Goal: Task Accomplishment & Management: Use online tool/utility

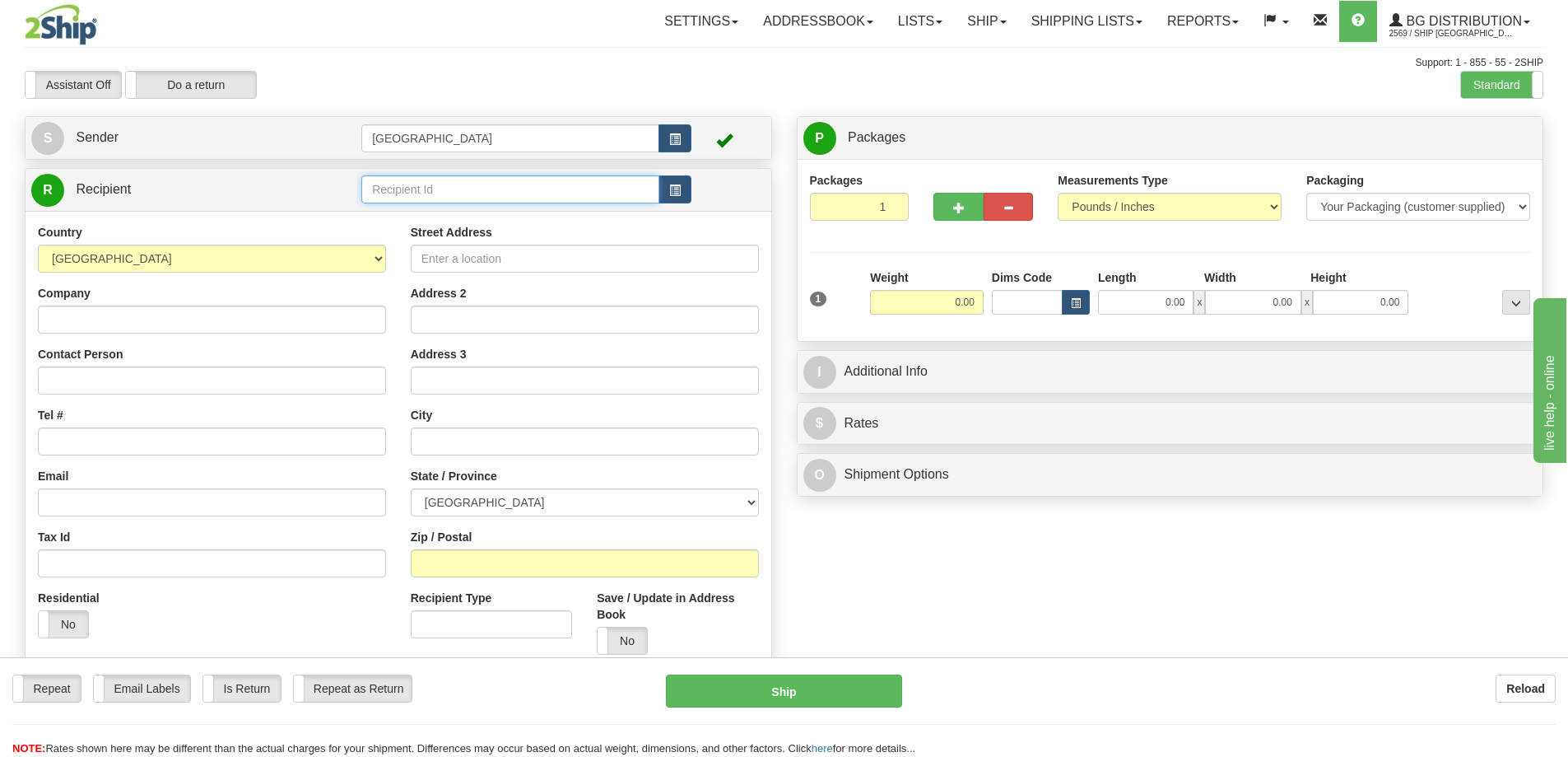
click at [403, 183] on input "text" at bounding box center [510, 189] width 298 height 28
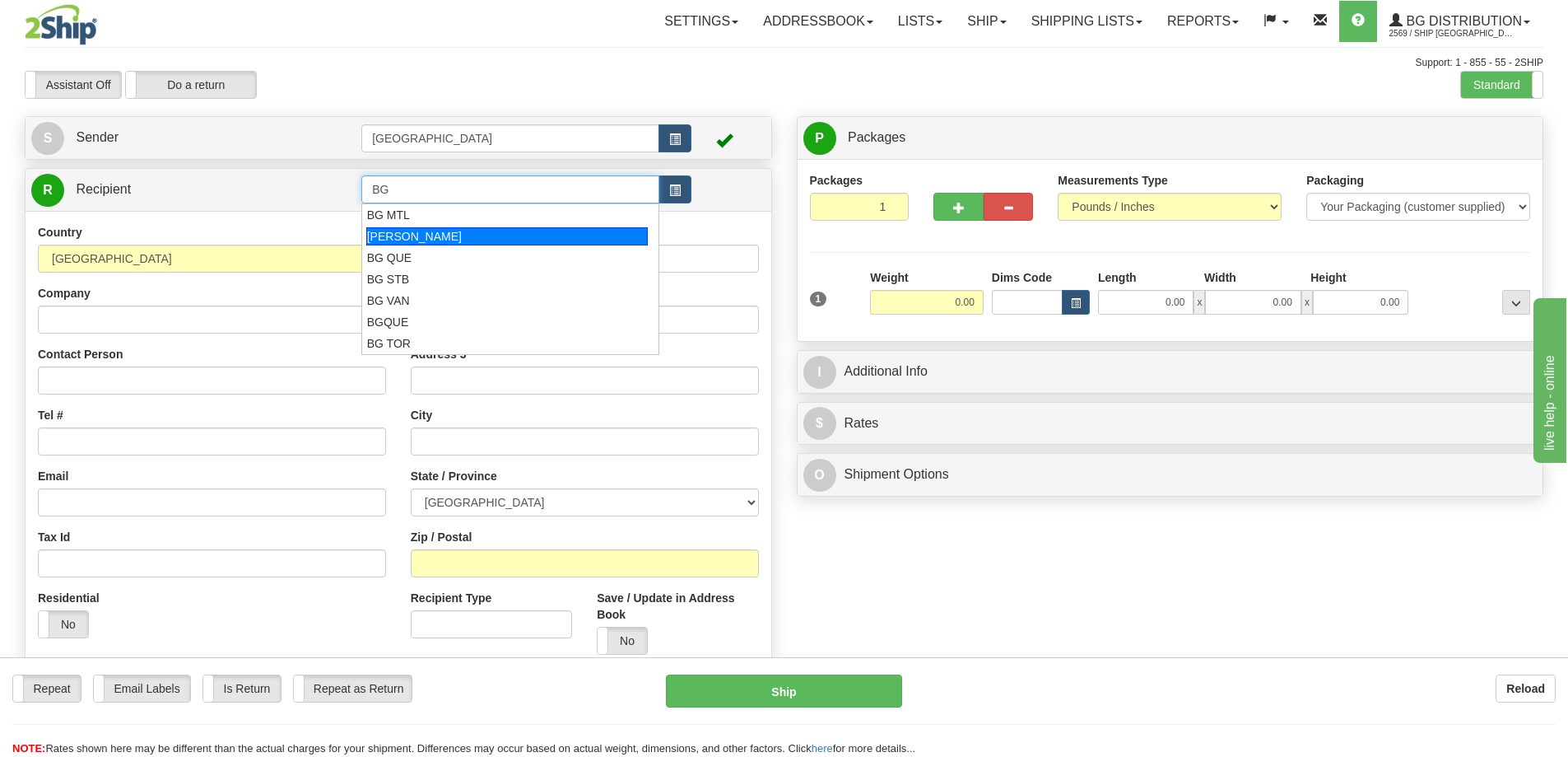
click at [403, 229] on div "BG OTT" at bounding box center [507, 237] width 283 height 18
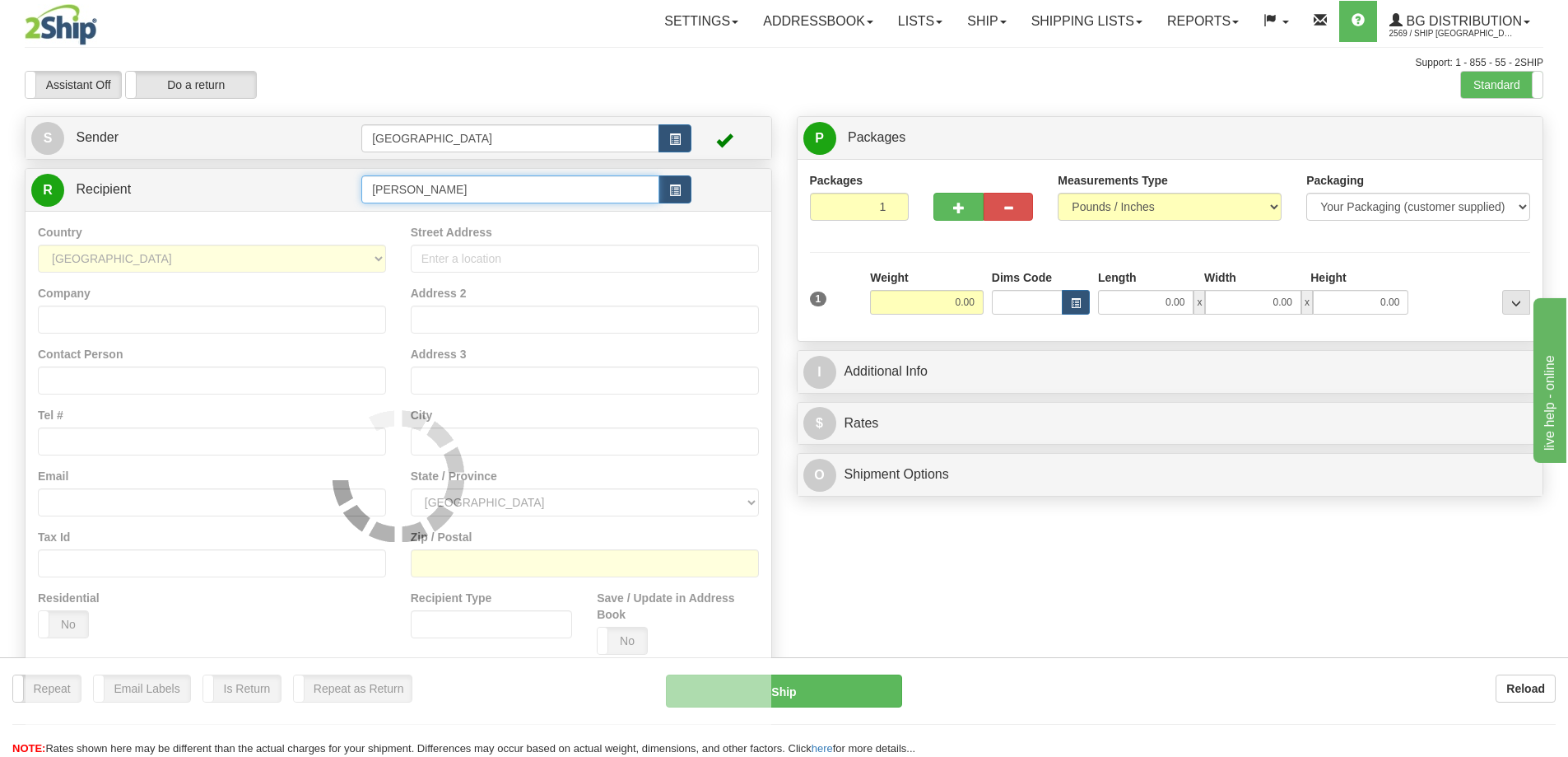
type input "BG OTT"
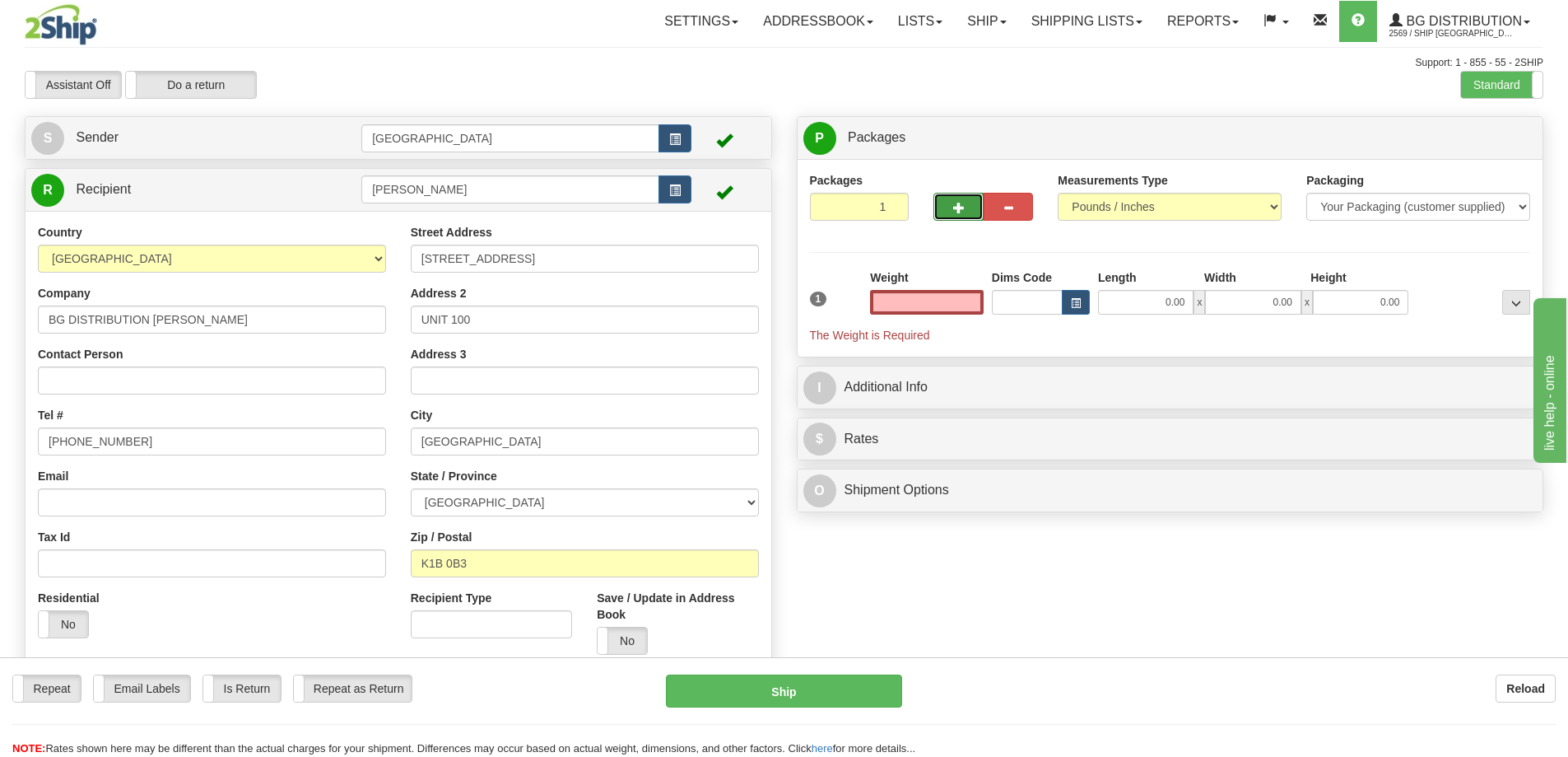
type input "0.00"
click at [944, 208] on button "button" at bounding box center [958, 207] width 49 height 28
type input "2"
click at [1496, 135] on span "Package Level" at bounding box center [1495, 138] width 65 height 12
radio input "true"
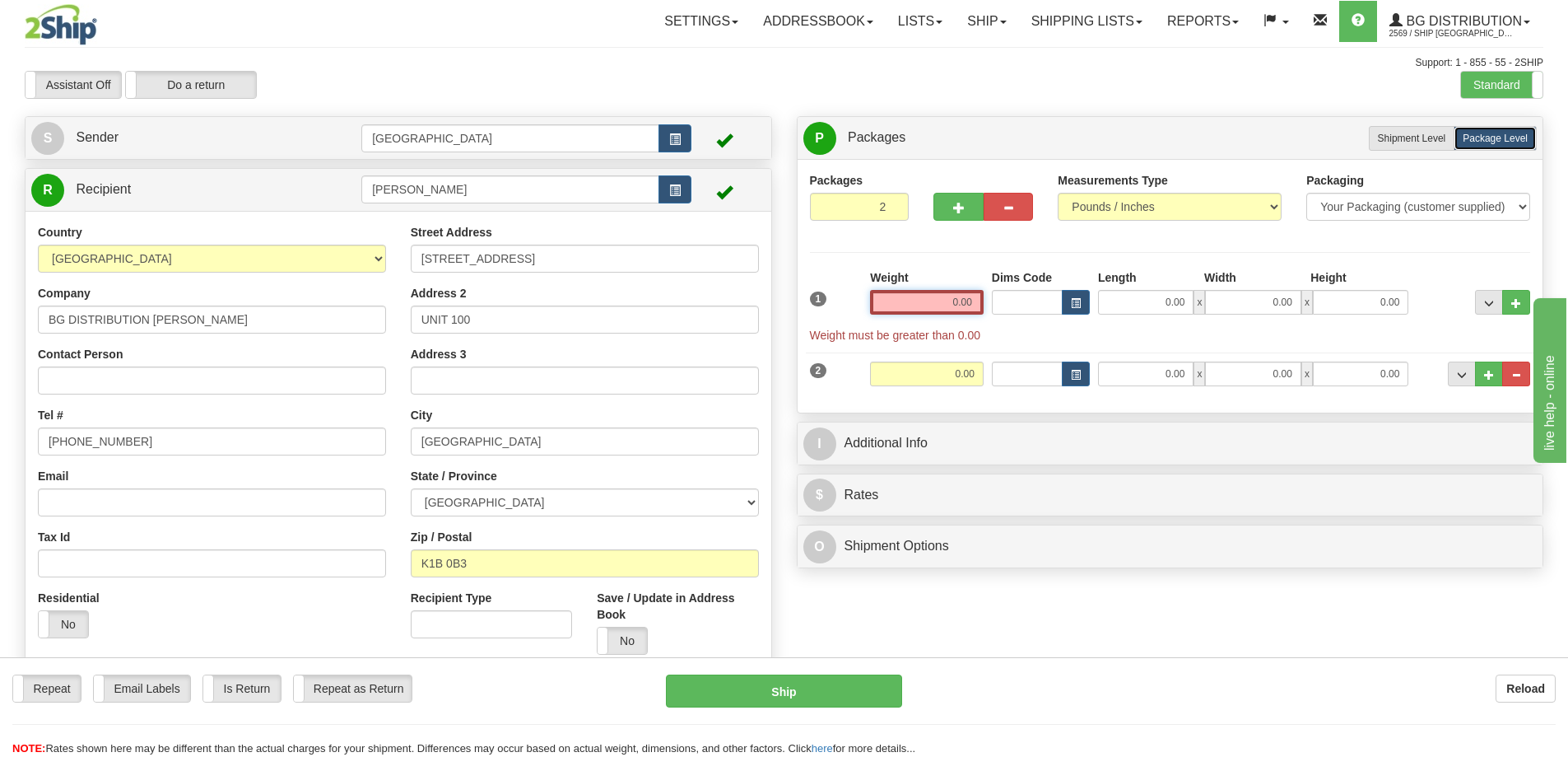
click at [968, 298] on input "0.00" at bounding box center [927, 303] width 113 height 25
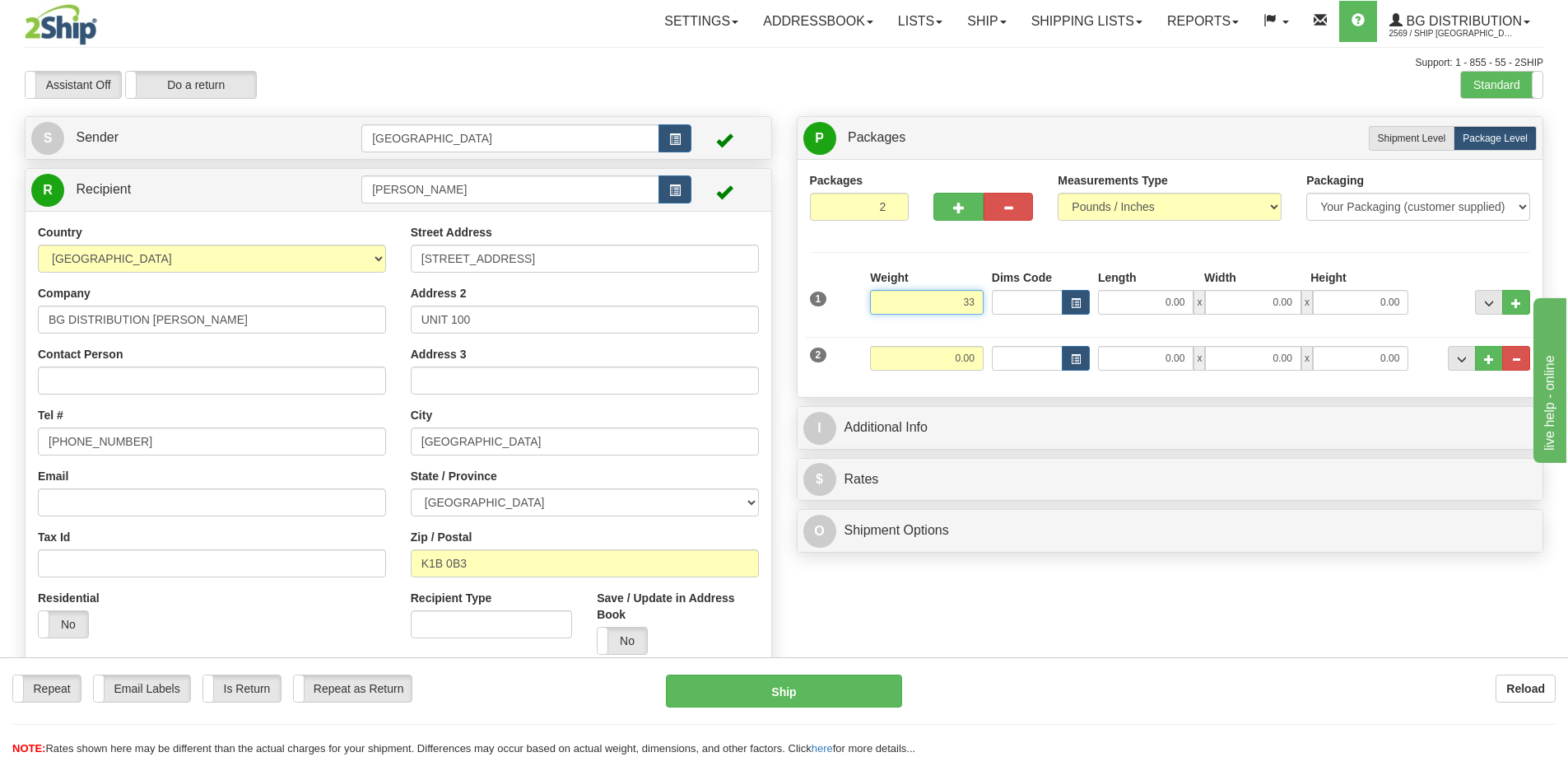
type input "33.00"
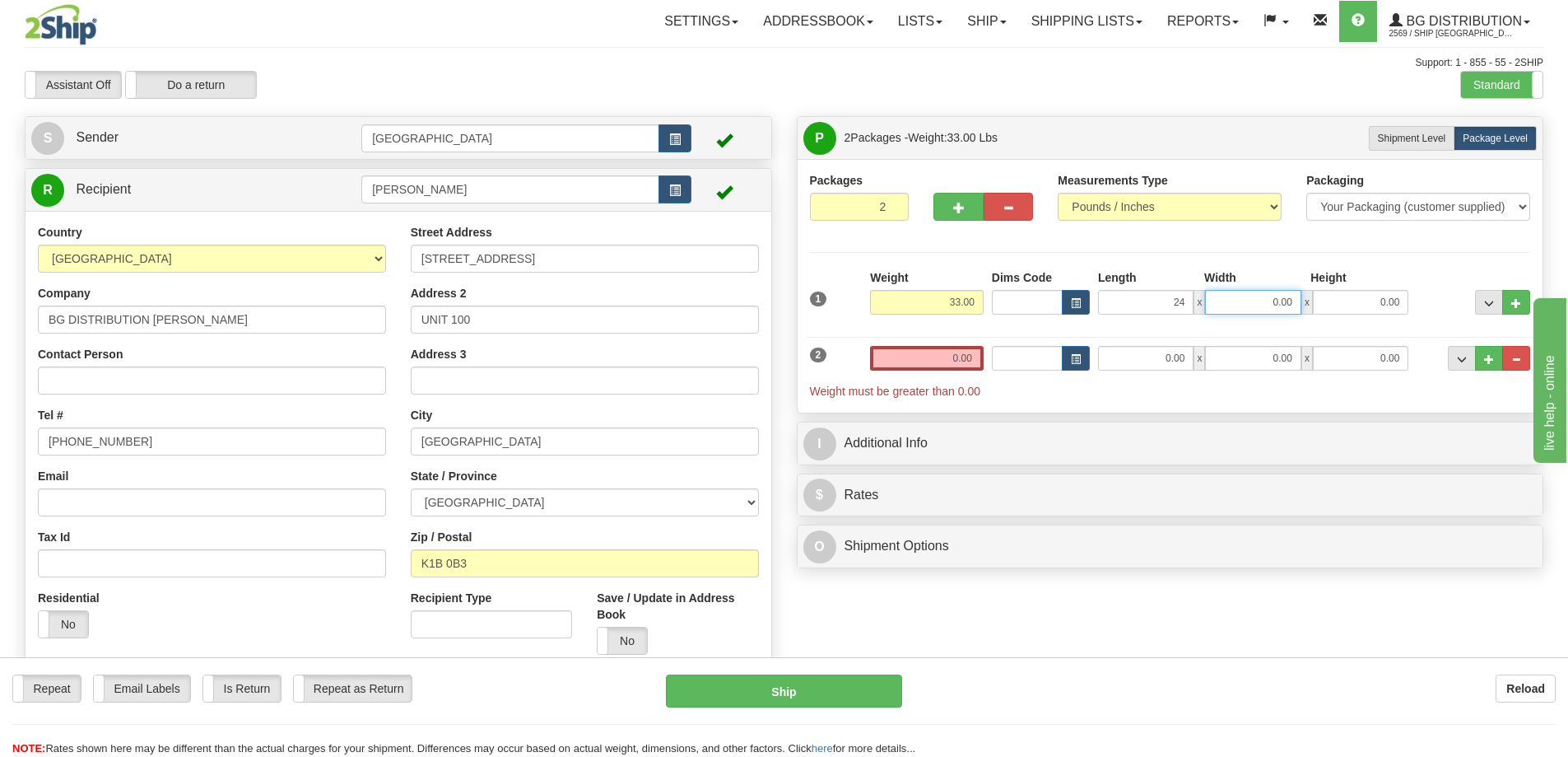
type input "24.00"
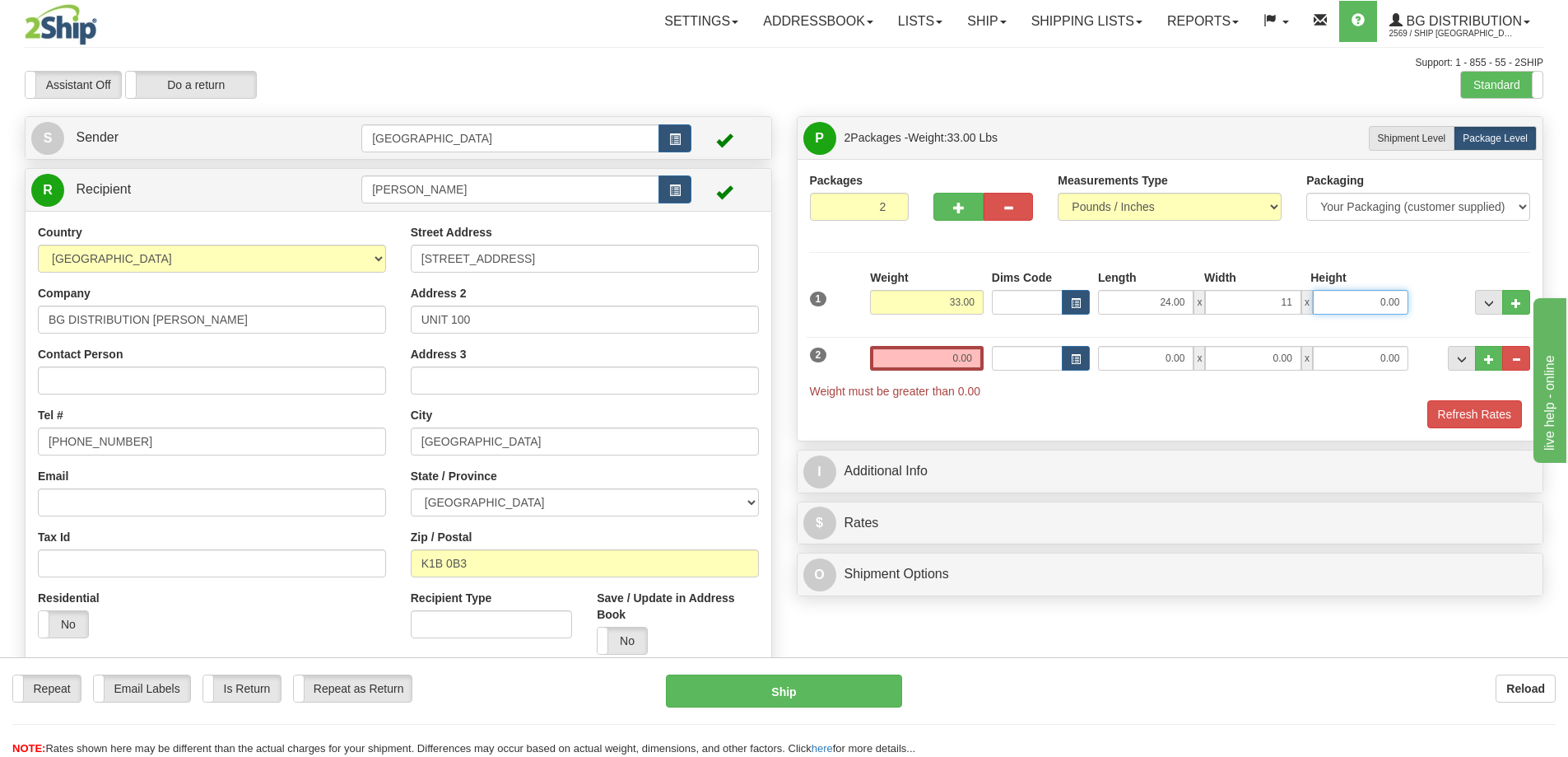
type input "11.00"
click at [975, 357] on input "0.00" at bounding box center [927, 358] width 113 height 25
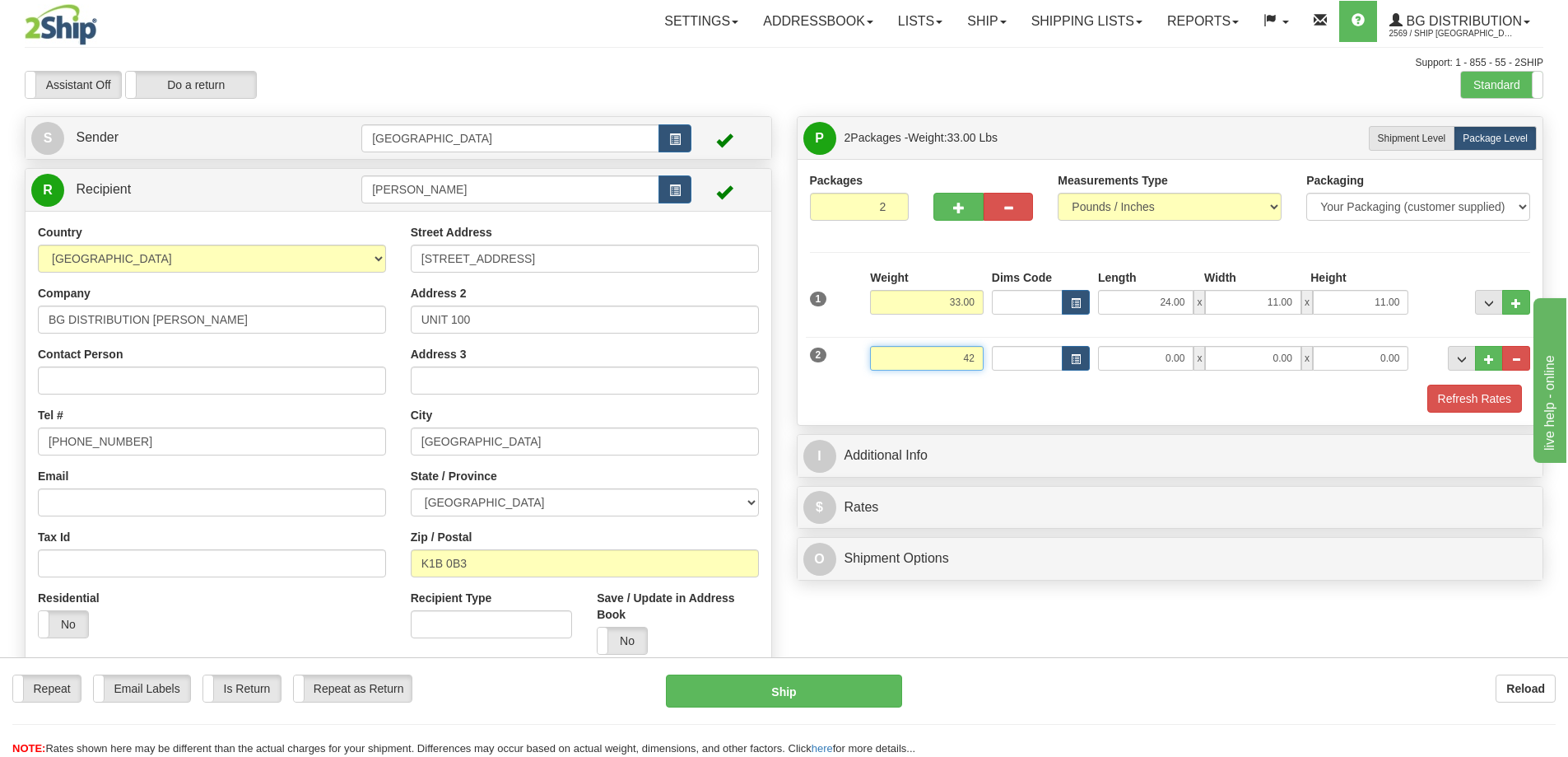
type input "42.00"
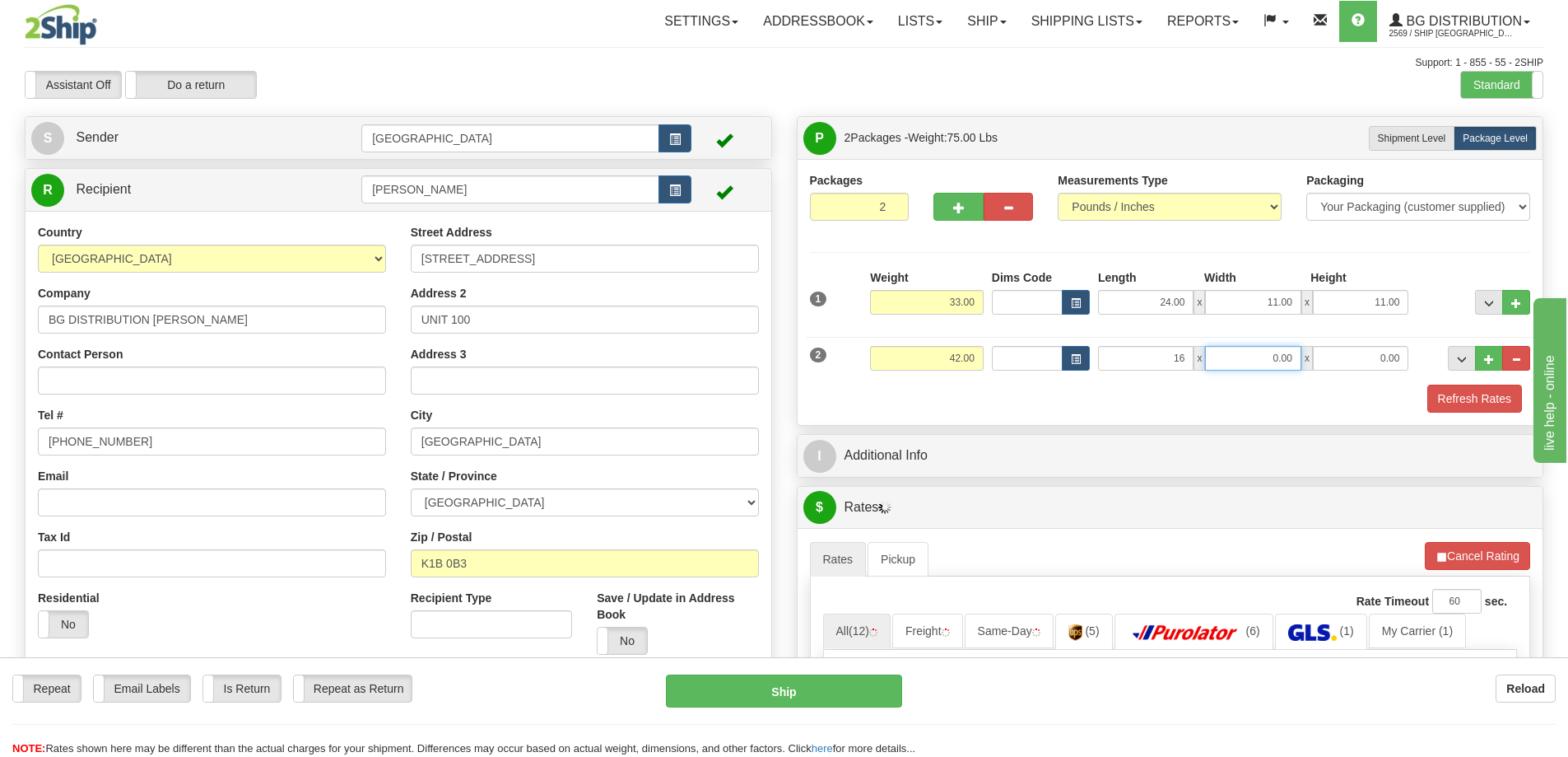
type input "16.00"
type input "12.00"
type input "9.00"
click at [1440, 399] on button "Refresh Rates" at bounding box center [1475, 399] width 95 height 28
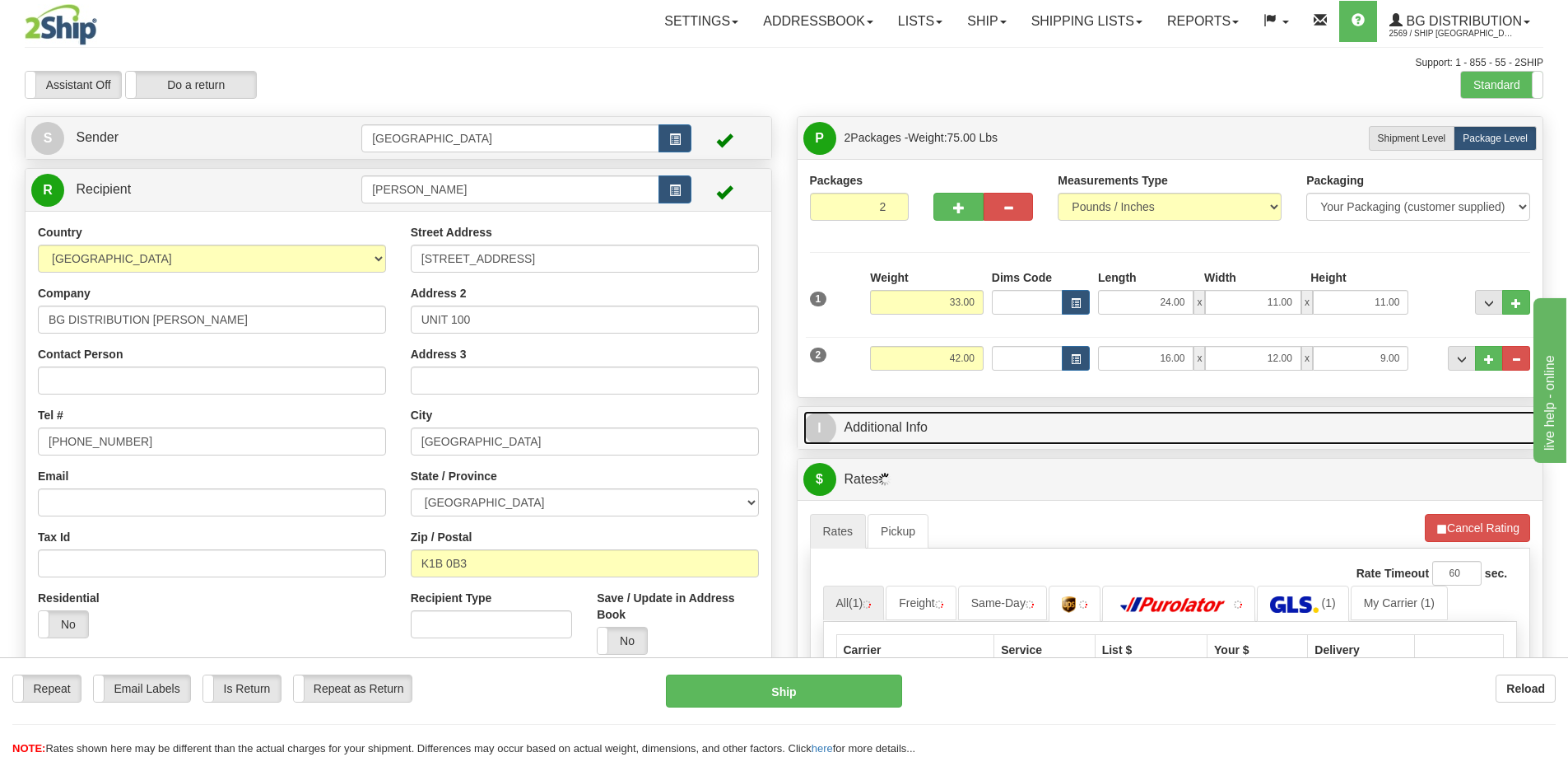
click at [1151, 421] on link "I Additional Info" at bounding box center [1170, 428] width 734 height 33
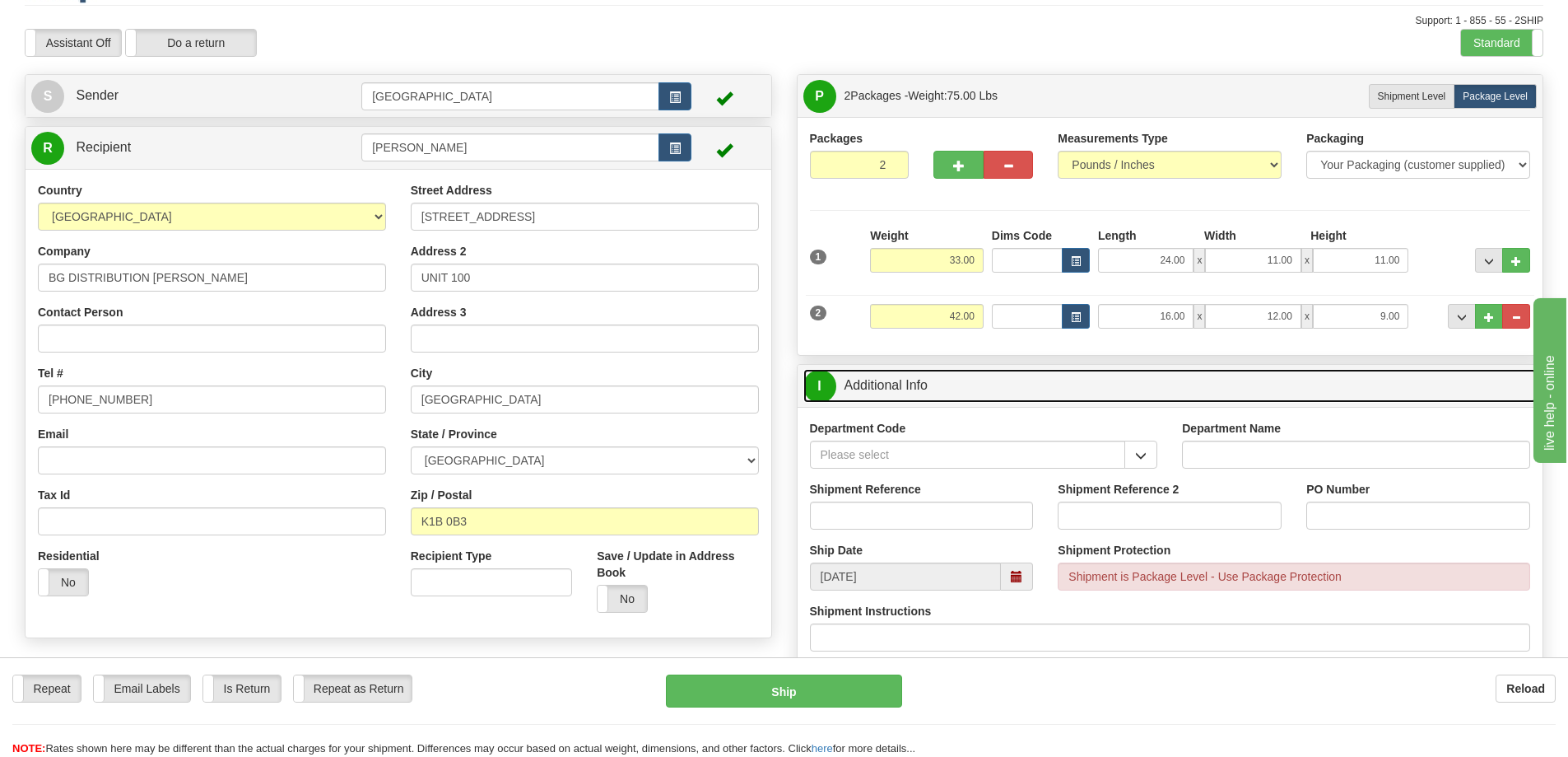
scroll to position [83, 0]
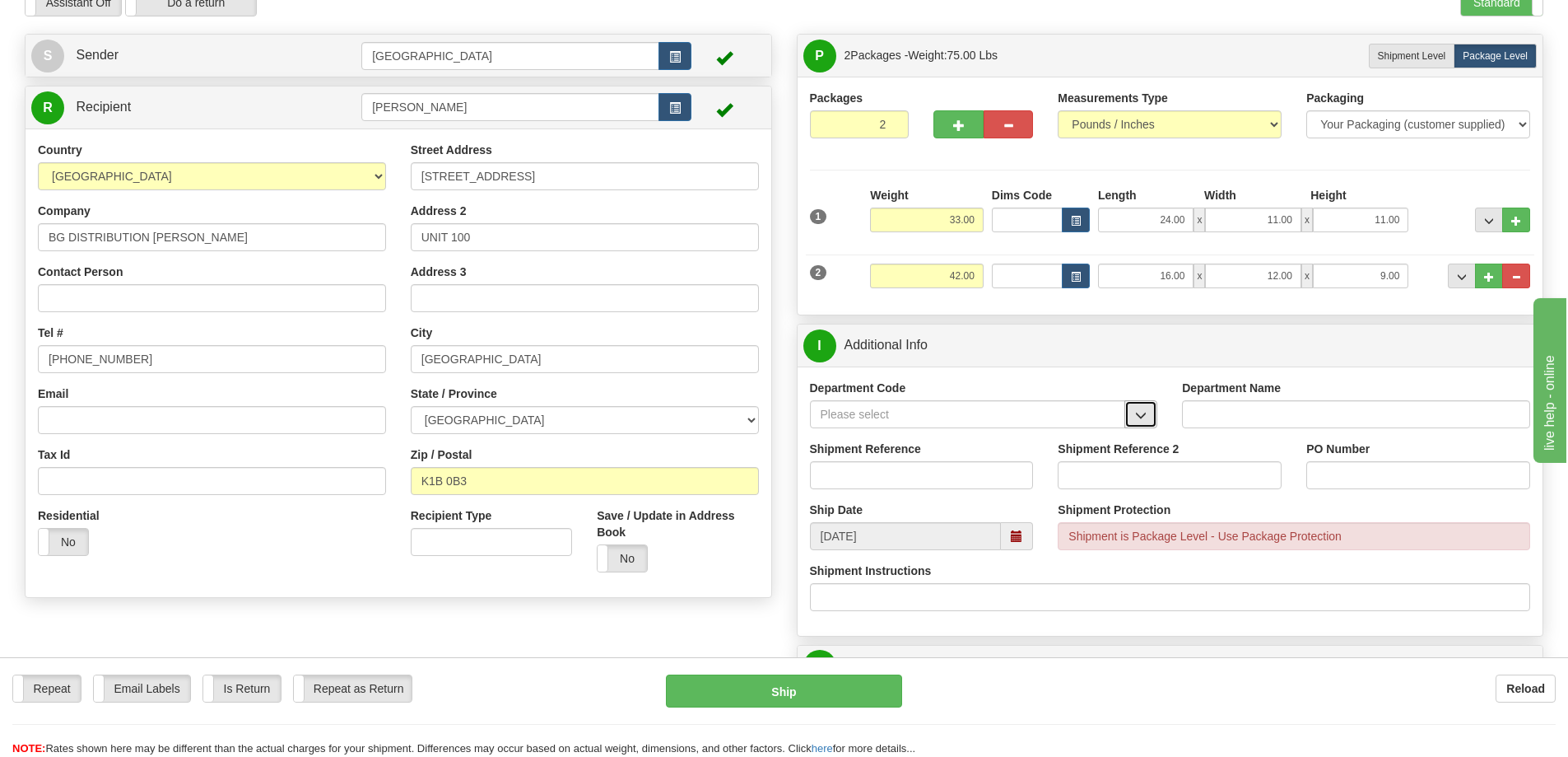
click at [1144, 419] on span "button" at bounding box center [1141, 415] width 12 height 11
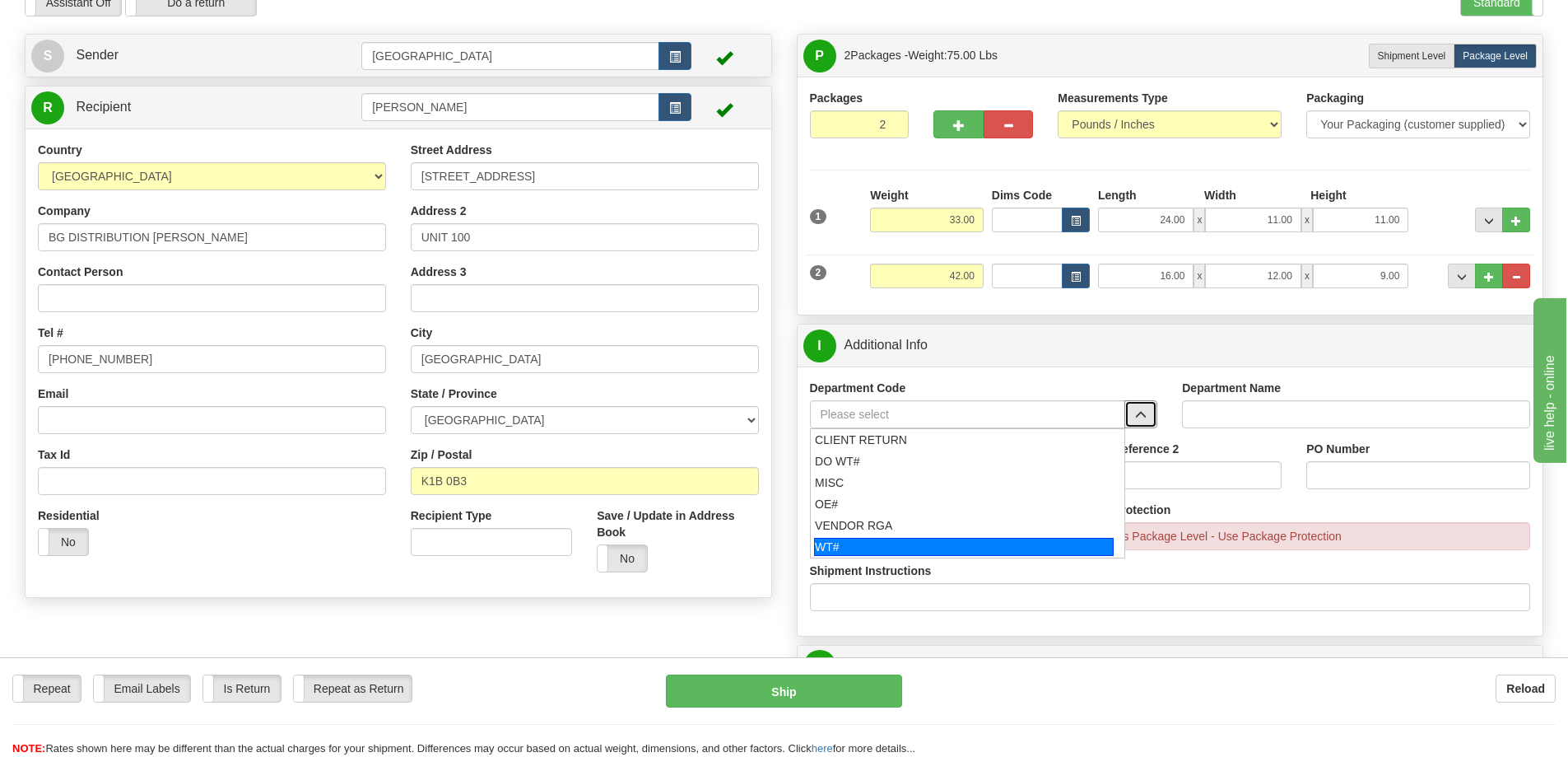
click at [943, 545] on div "WT#" at bounding box center [964, 547] width 299 height 18
type input "WT#"
type input "WAREHOUSE TRANSFERS"
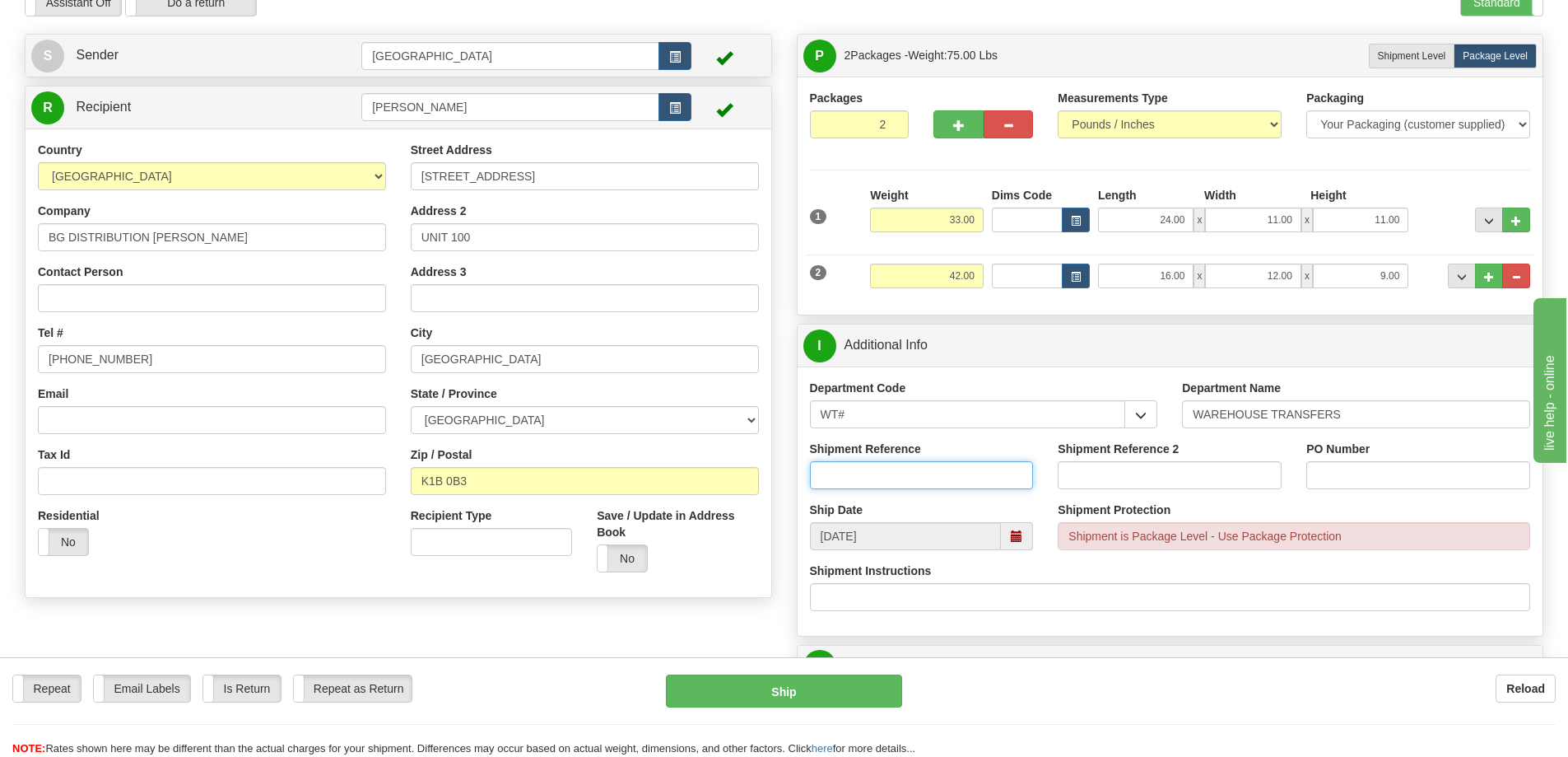
click at [970, 475] on input "Shipment Reference" at bounding box center [922, 475] width 224 height 28
type input "166707 166712 166732 166745"
click at [1368, 477] on input "PO Number" at bounding box center [1418, 475] width 224 height 28
type input "N/A"
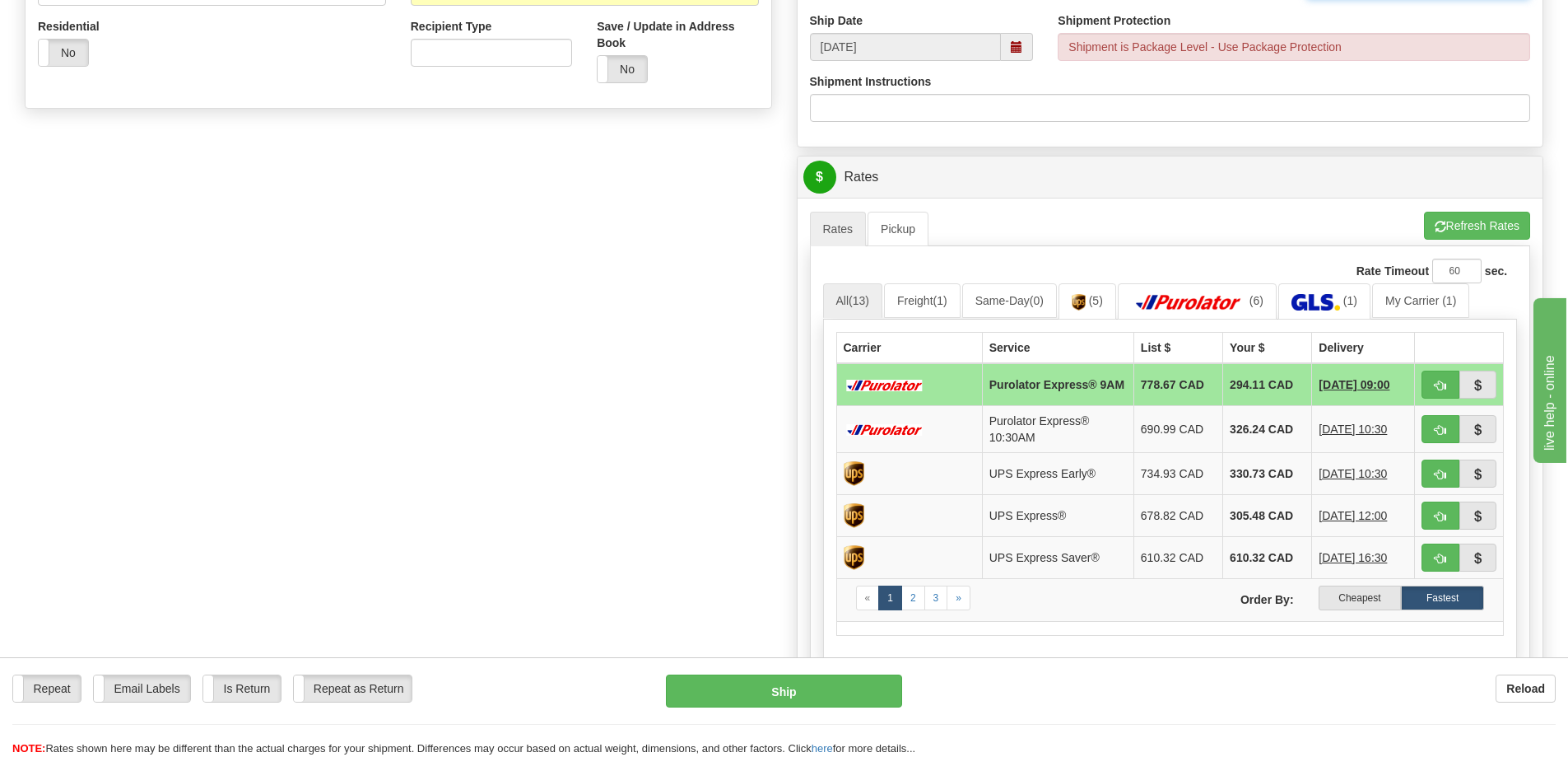
scroll to position [659, 0]
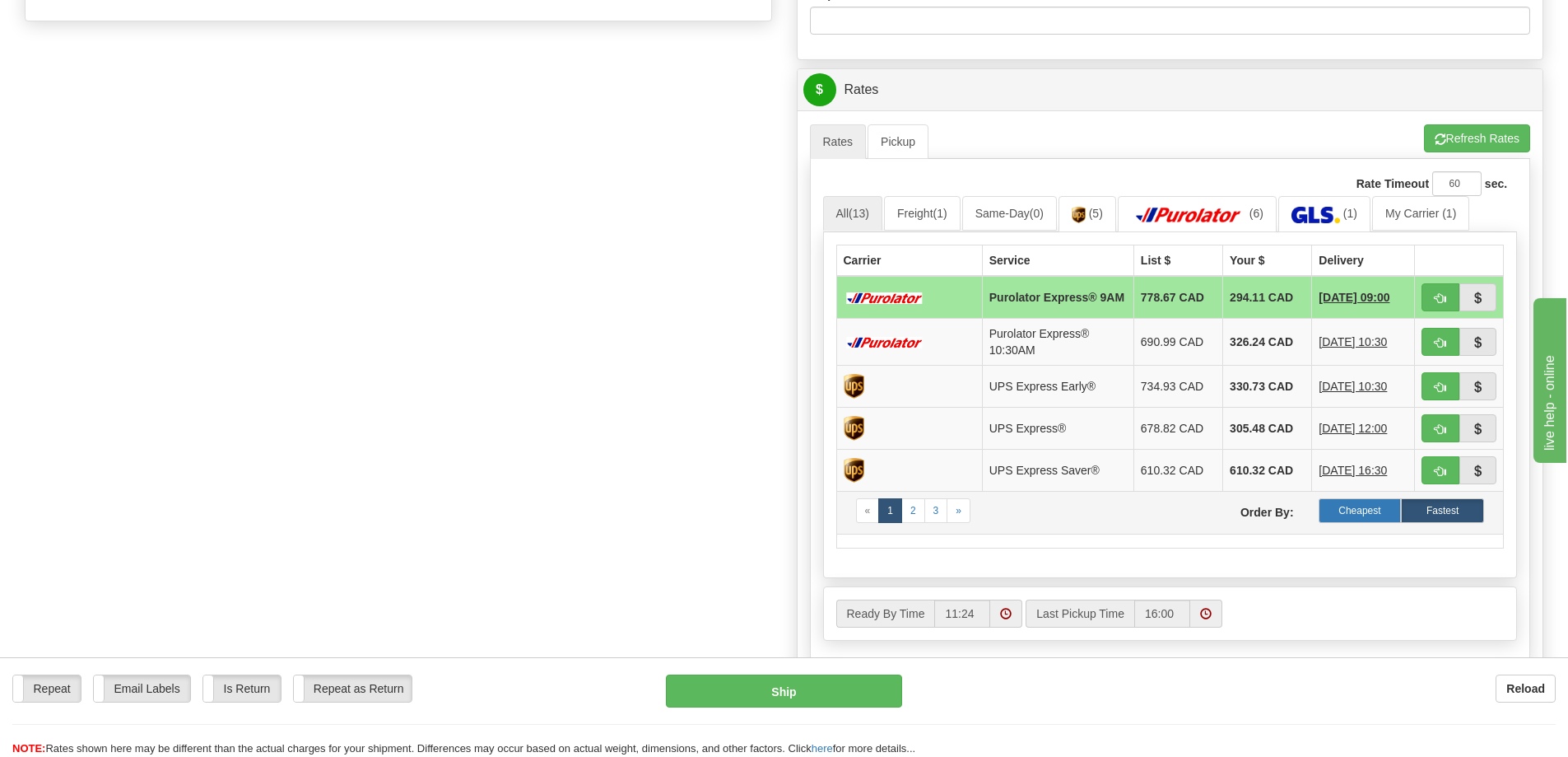
click at [1346, 515] on label "Cheapest" at bounding box center [1360, 510] width 83 height 25
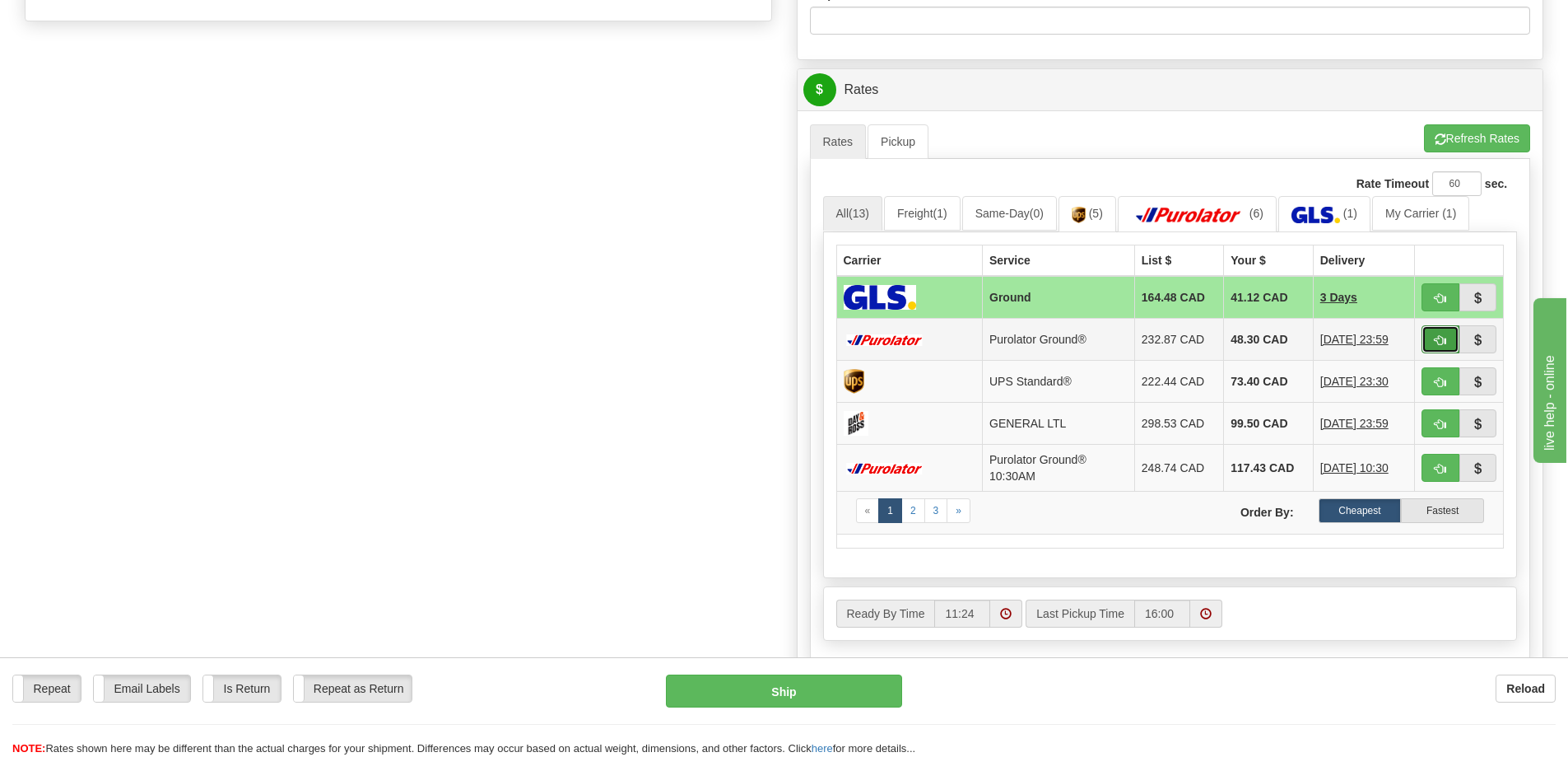
click at [1438, 335] on span "button" at bounding box center [1440, 340] width 12 height 11
type input "260"
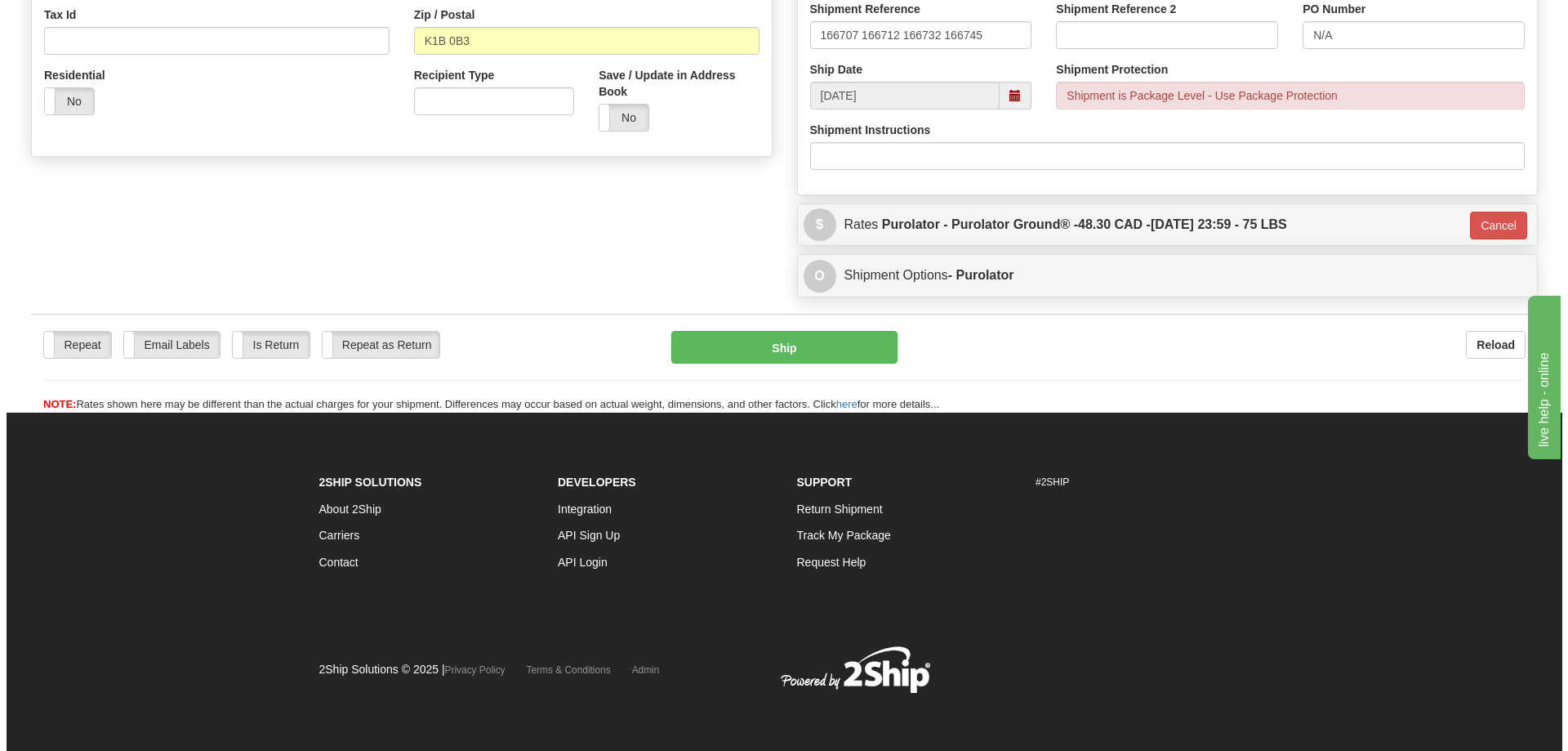
scroll to position [519, 0]
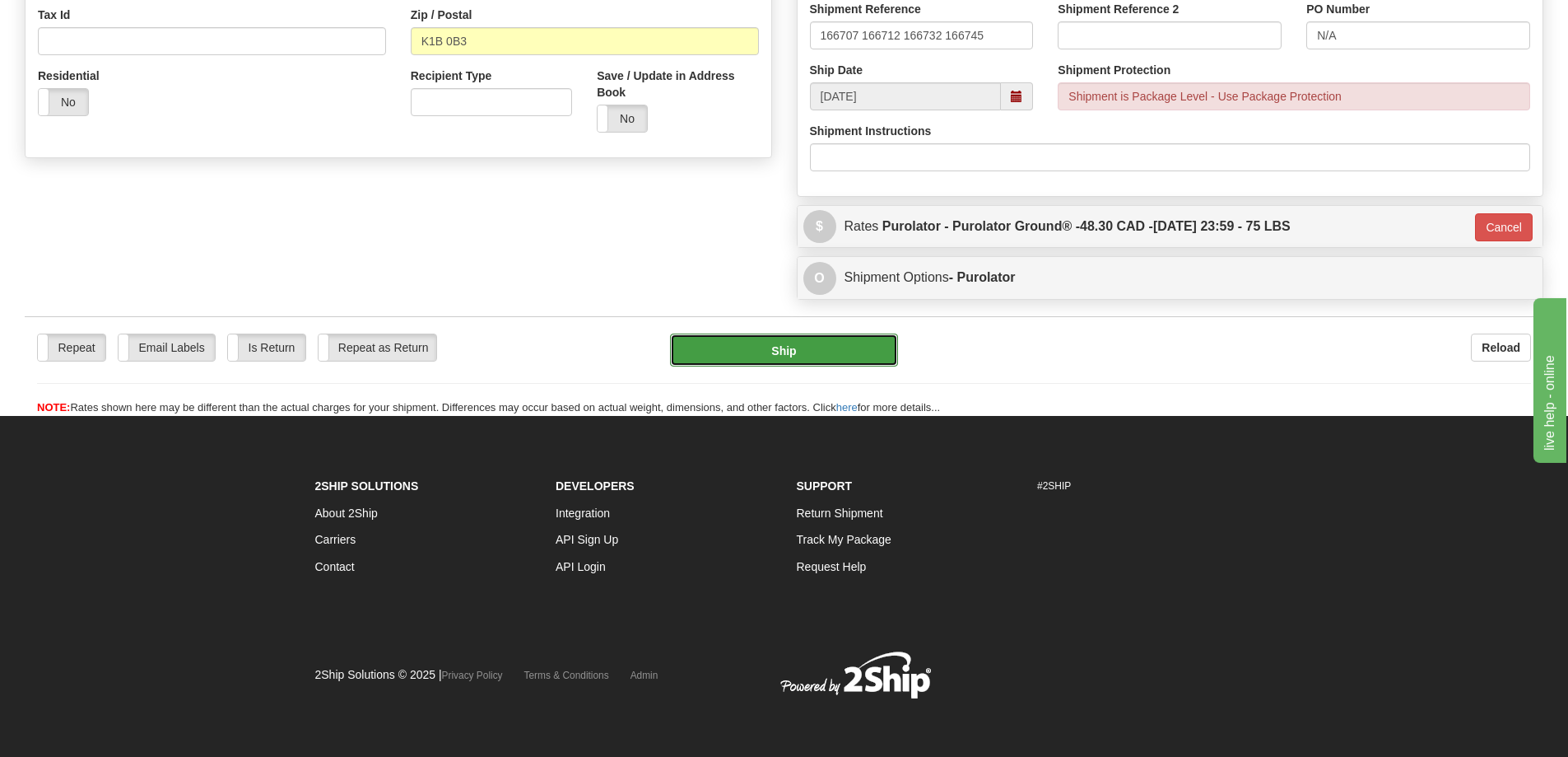
click at [828, 352] on button "Ship" at bounding box center [784, 350] width 228 height 33
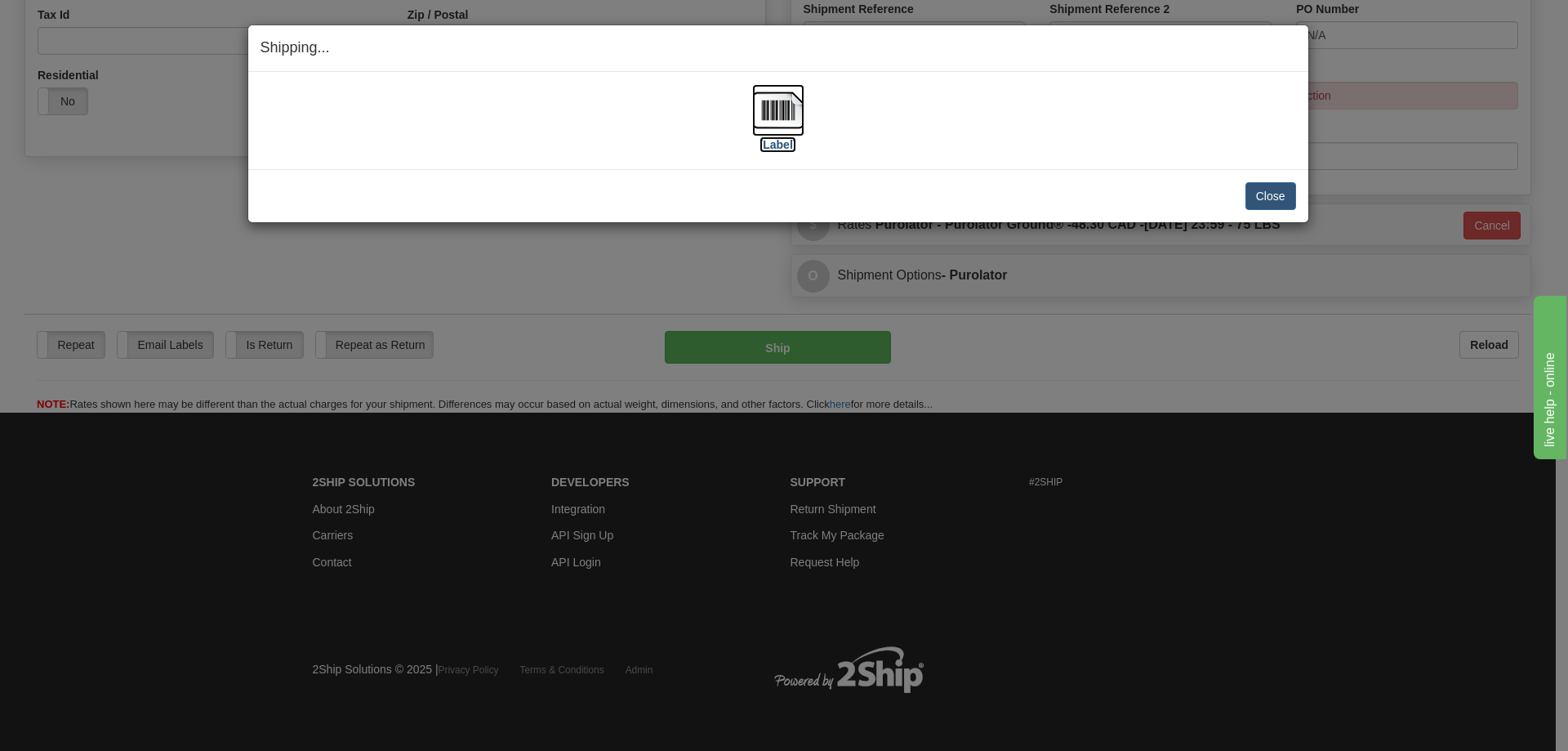
click at [780, 146] on label "[Label]" at bounding box center [777, 145] width 37 height 17
click at [1268, 202] on button "Close" at bounding box center [1270, 196] width 50 height 28
